Goal: Transaction & Acquisition: Download file/media

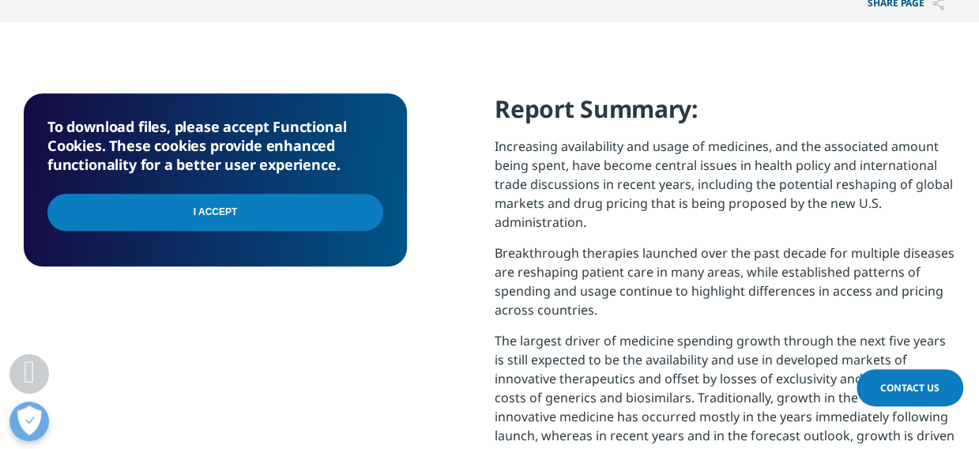
scroll to position [622, 0]
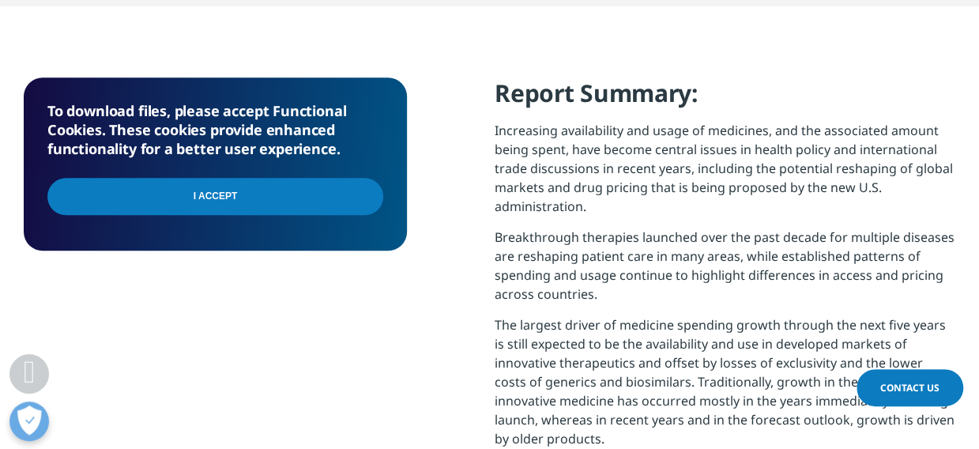
click at [216, 197] on input "I Accept" at bounding box center [215, 196] width 336 height 37
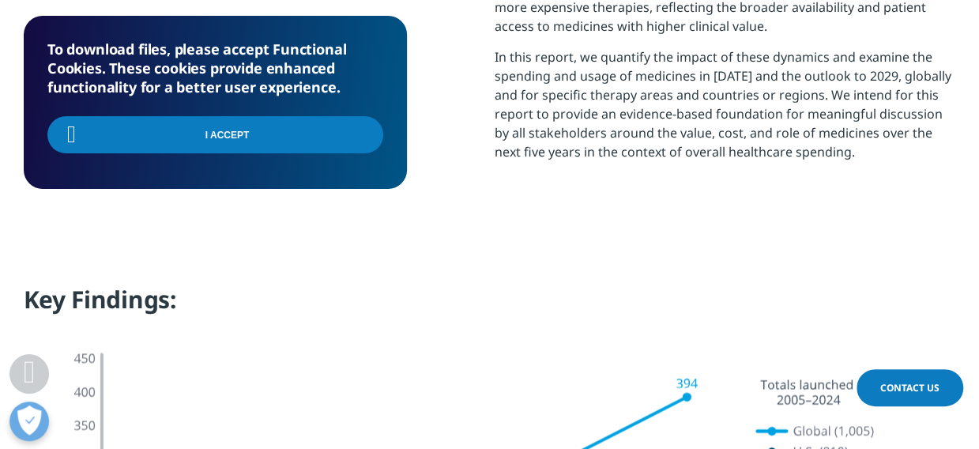
scroll to position [1122, 0]
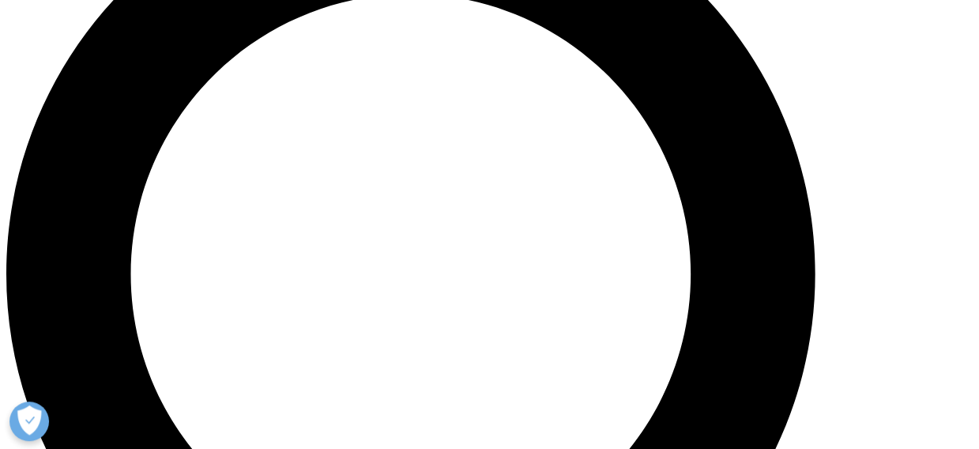
scroll to position [872, 930]
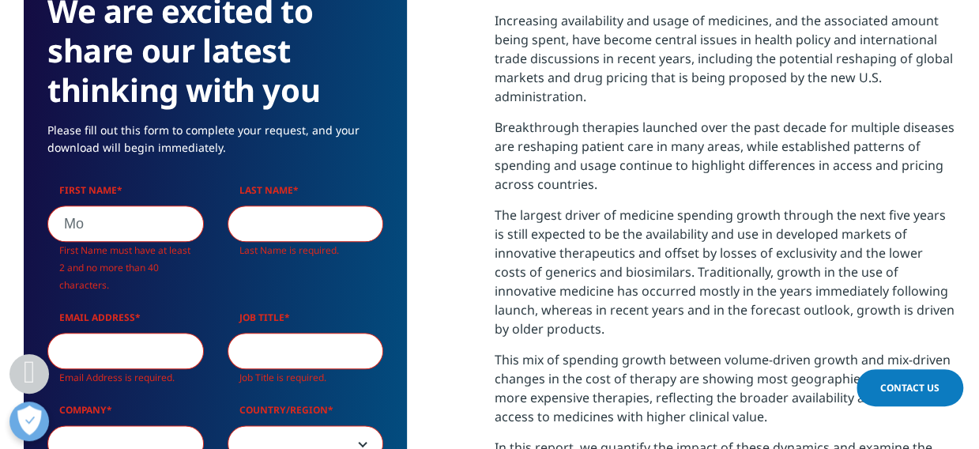
scroll to position [924, 930]
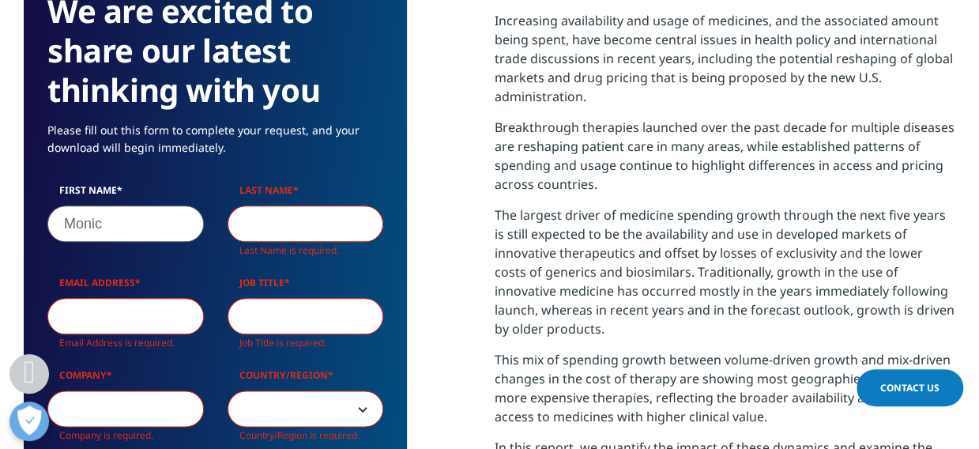
type input "Monica"
type input "Ferrie"
type input "monica.ferrie@vcgs.org.au"
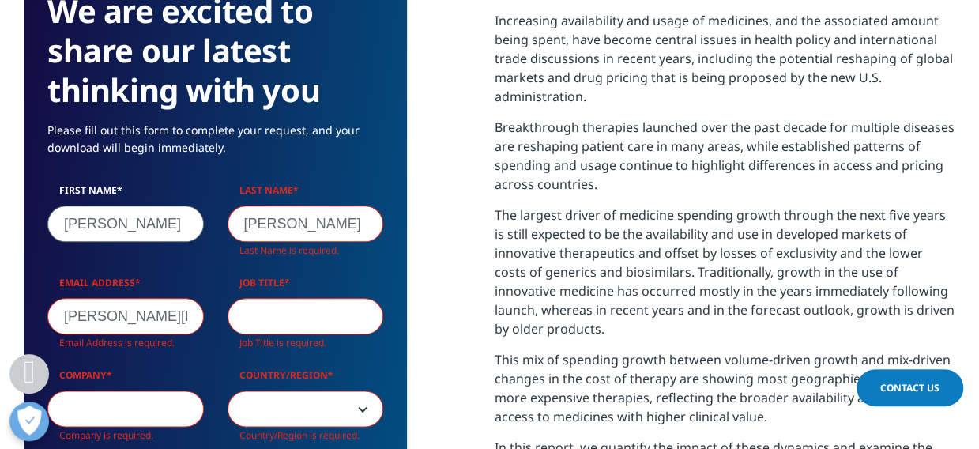
type input "Victorian Clinical Genetics Service for the Genetic Support Network of Victoria"
type input "Monica"
select select "Australia"
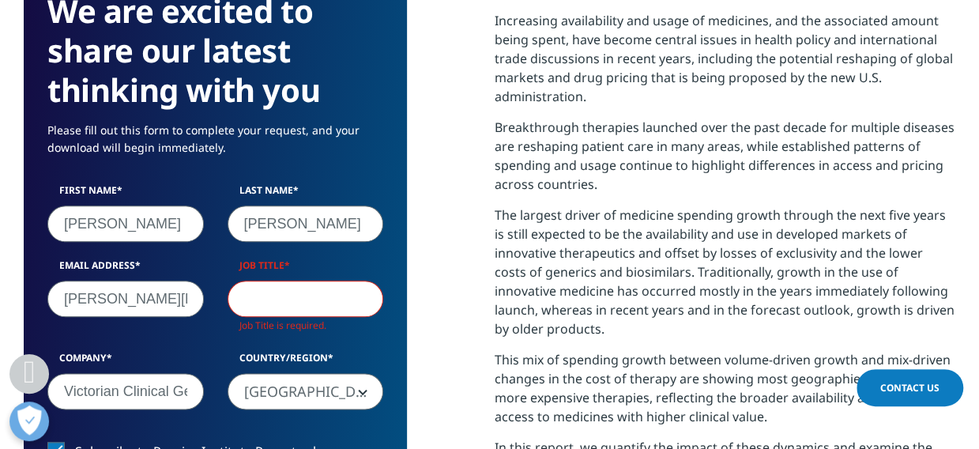
click at [344, 298] on input "Job Title" at bounding box center [305, 298] width 156 height 36
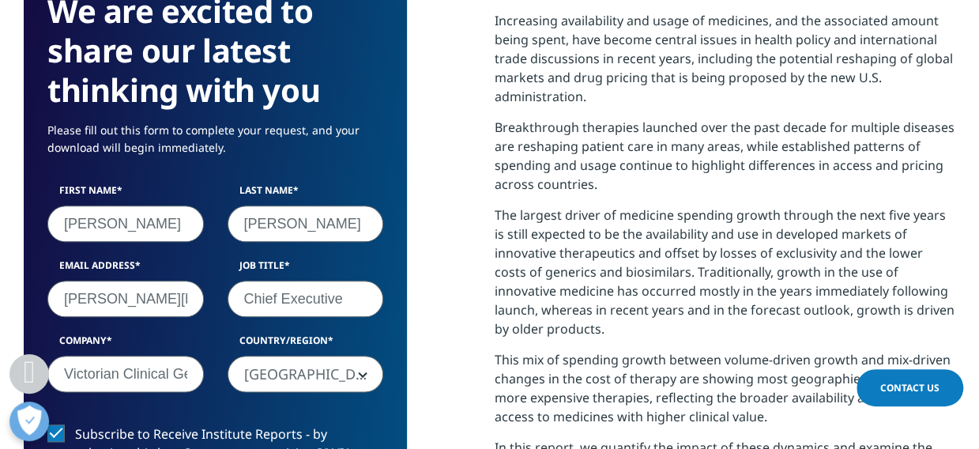
type input "Chief Executive"
drag, startPoint x: 62, startPoint y: 372, endPoint x: 111, endPoint y: 375, distance: 49.1
click at [111, 375] on input "Victorian Clinical Genetics Service for the Genetic Support Network of Victoria" at bounding box center [125, 373] width 156 height 36
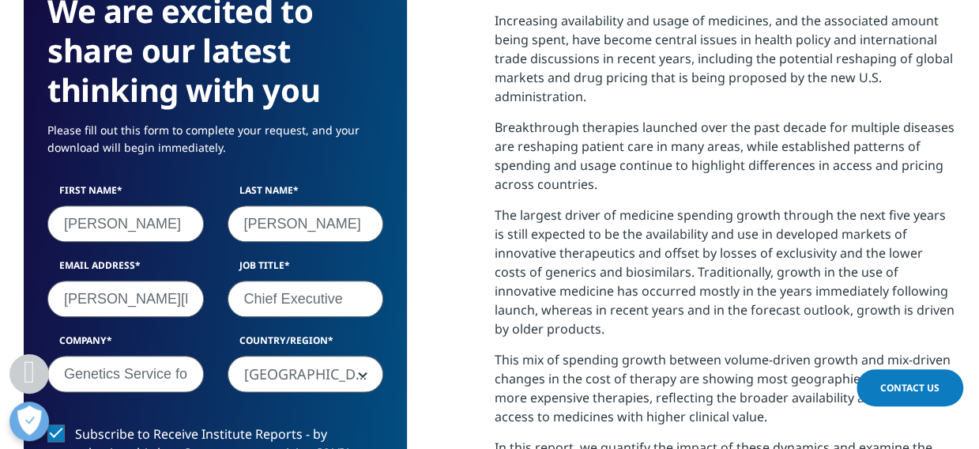
drag, startPoint x: 186, startPoint y: 372, endPoint x: 67, endPoint y: 374, distance: 119.3
click at [67, 374] on input "Genetics Service for the Genetic Support Network of Victoria" at bounding box center [125, 373] width 156 height 36
click at [97, 370] on input "r the Genetic Support Network of Victoria" at bounding box center [125, 373] width 156 height 36
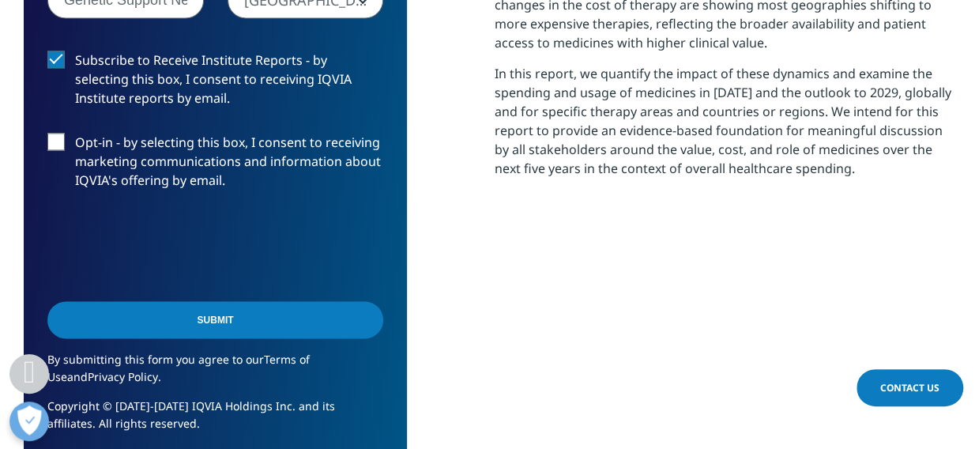
scroll to position [1106, 0]
type input "Genetic Support Network of Victoria"
click at [216, 316] on input "Submit" at bounding box center [215, 318] width 336 height 37
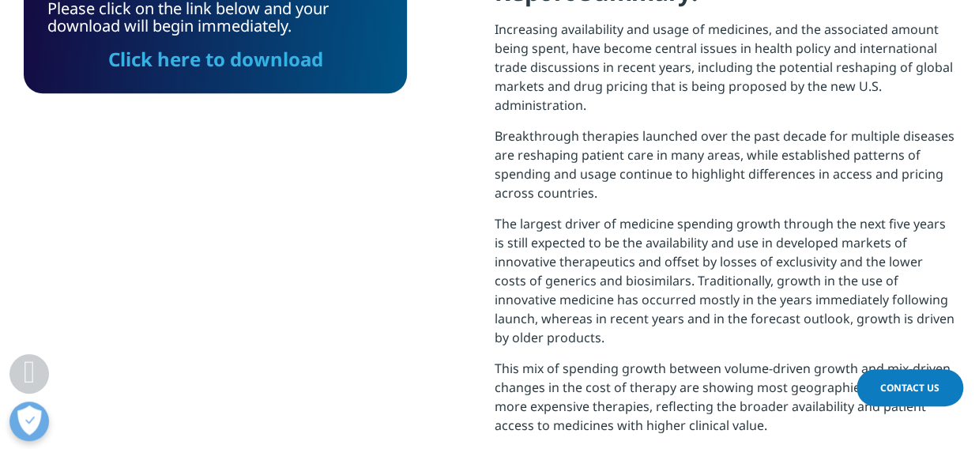
scroll to position [635, 930]
click at [254, 60] on link "Click here to download" at bounding box center [215, 59] width 215 height 26
